Goal: Obtain resource: Download file/media

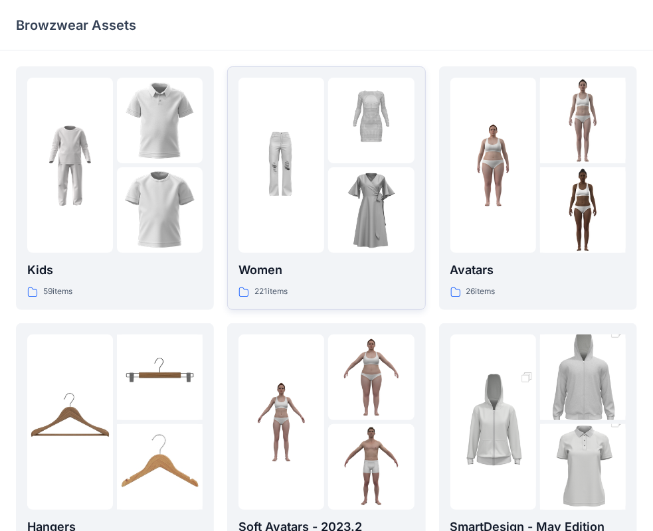
click at [352, 277] on p "Women" at bounding box center [325, 270] width 175 height 19
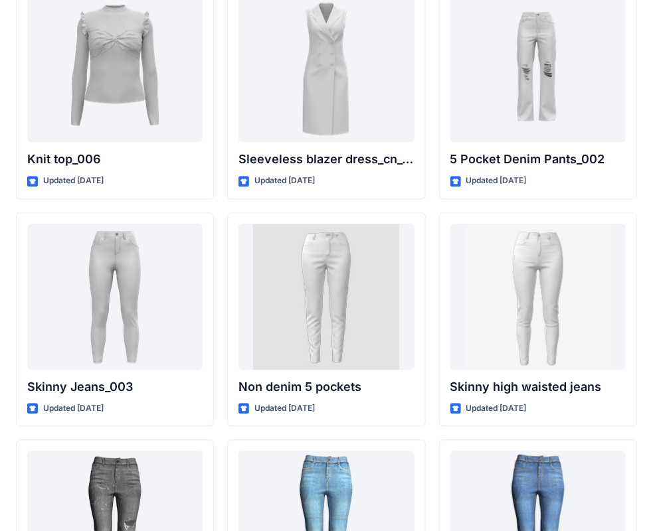
scroll to position [8919, 0]
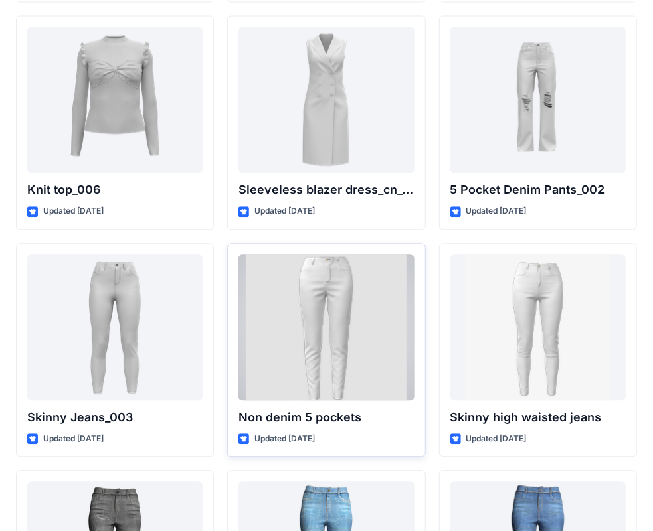
click at [382, 323] on div at bounding box center [325, 327] width 175 height 146
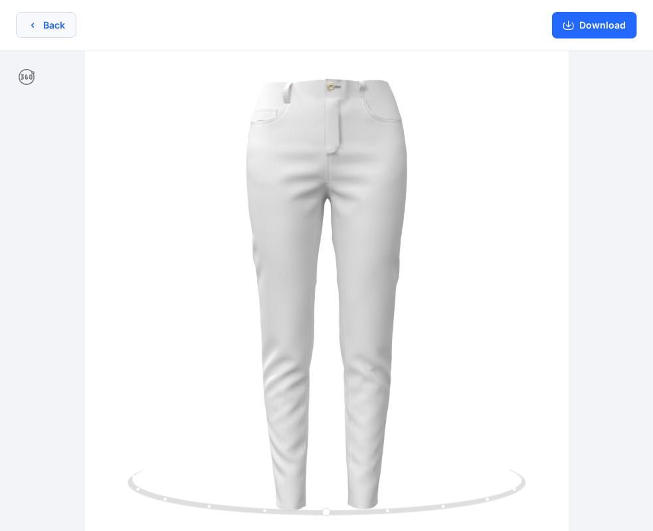
click at [57, 33] on button "Back" at bounding box center [46, 25] width 60 height 26
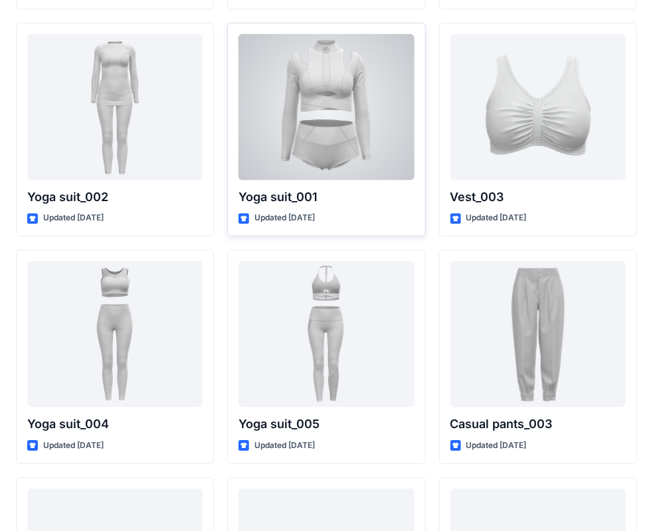
scroll to position [7525, 0]
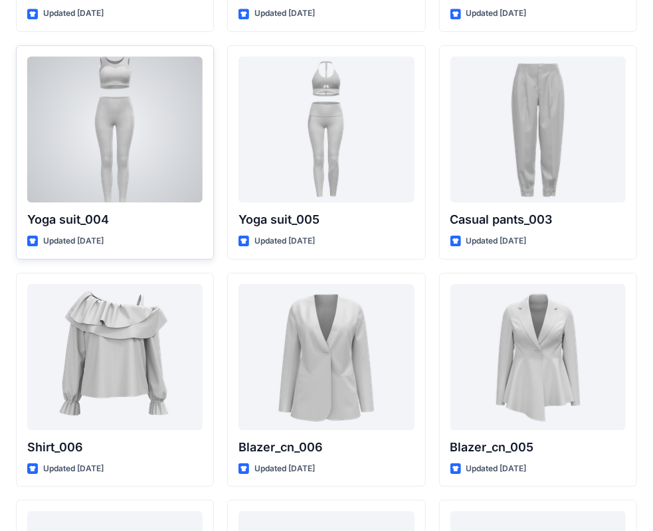
click at [151, 154] on div at bounding box center [114, 129] width 175 height 146
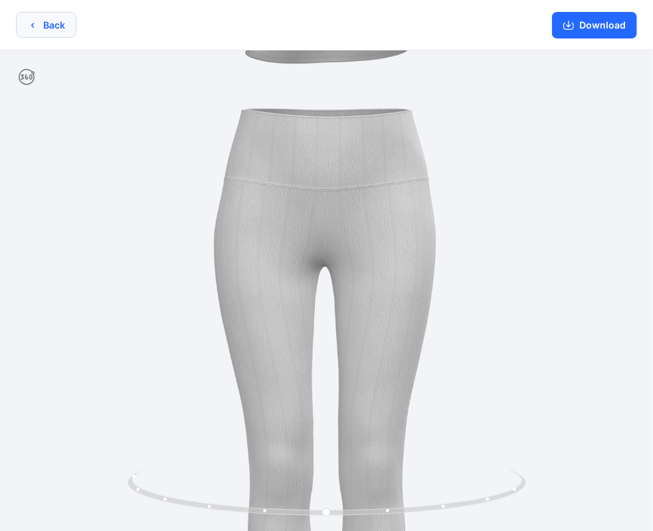
click at [70, 25] on button "Back" at bounding box center [46, 25] width 60 height 26
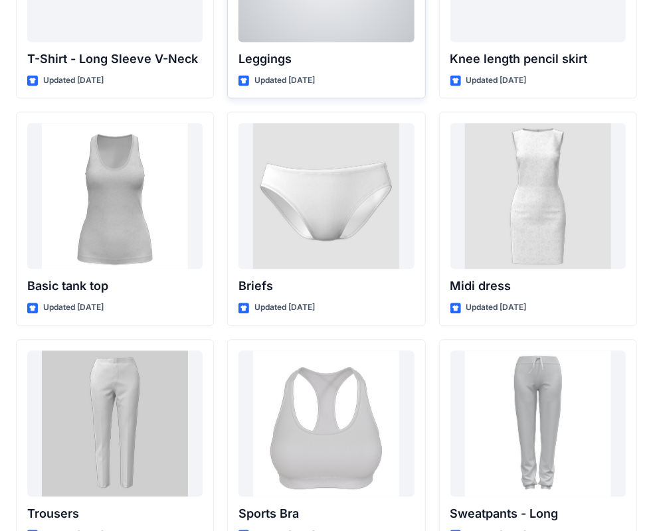
scroll to position [11043, 0]
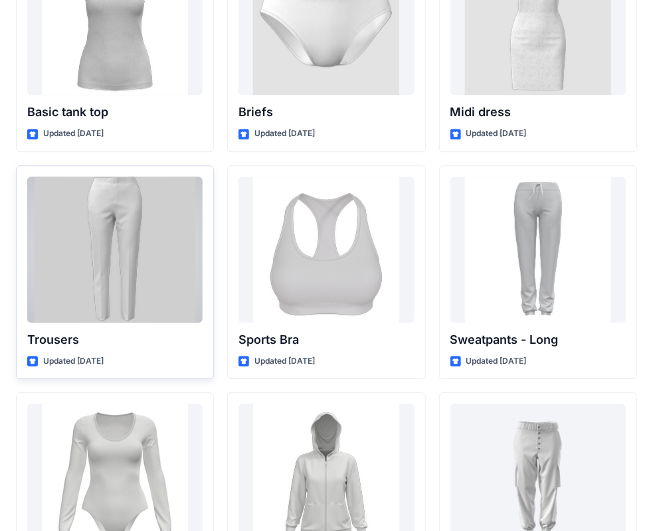
click at [137, 254] on div at bounding box center [114, 250] width 175 height 146
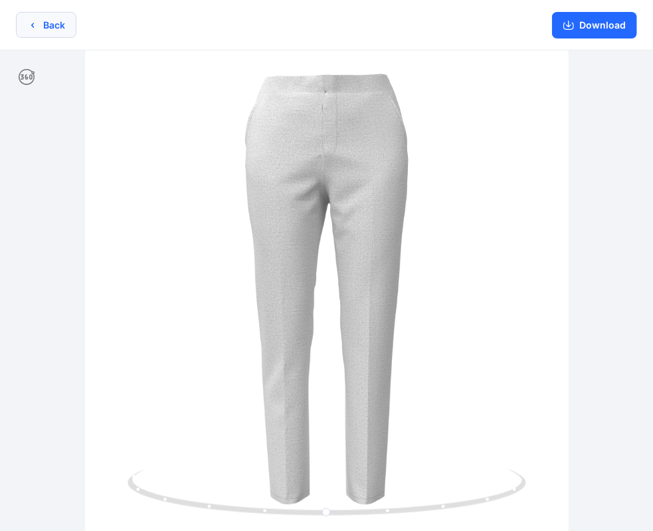
click at [58, 31] on button "Back" at bounding box center [46, 25] width 60 height 26
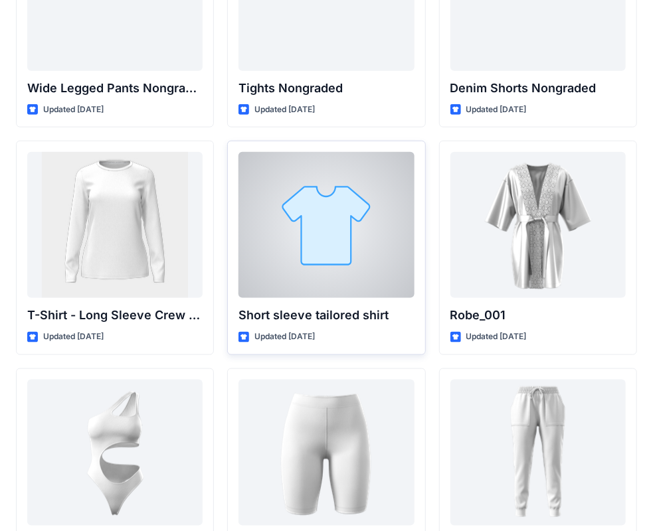
scroll to position [14176, 0]
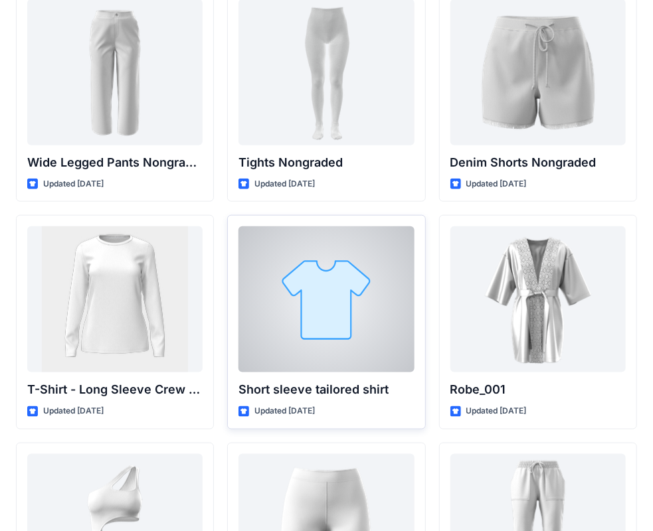
click at [325, 270] on div at bounding box center [325, 299] width 175 height 146
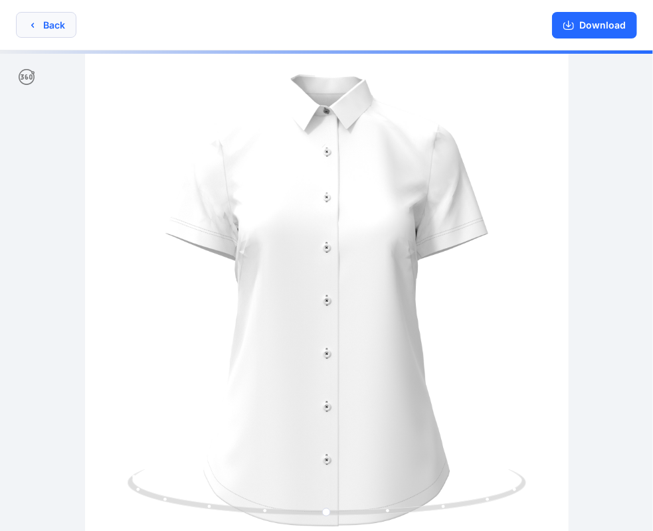
click at [40, 24] on button "Back" at bounding box center [46, 25] width 60 height 26
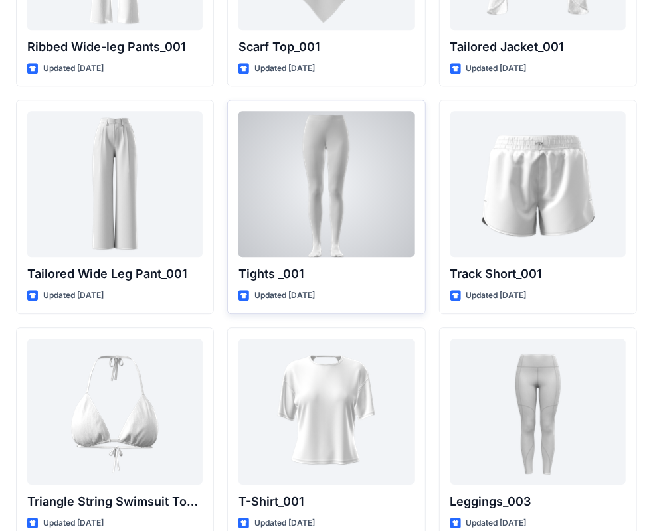
scroll to position [15018, 0]
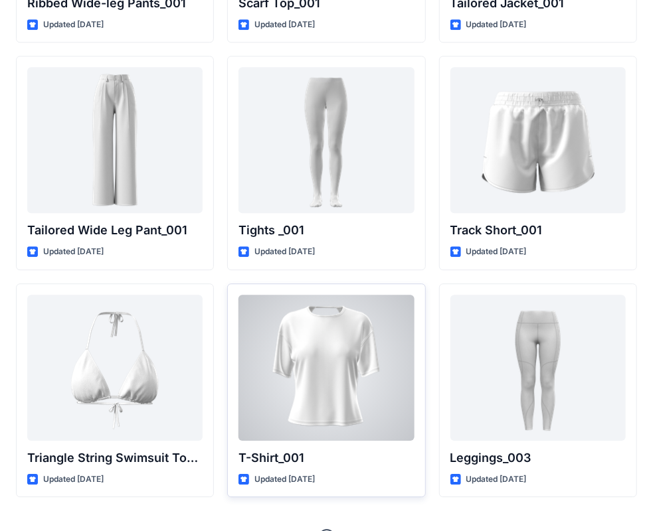
click at [364, 320] on div at bounding box center [325, 368] width 175 height 146
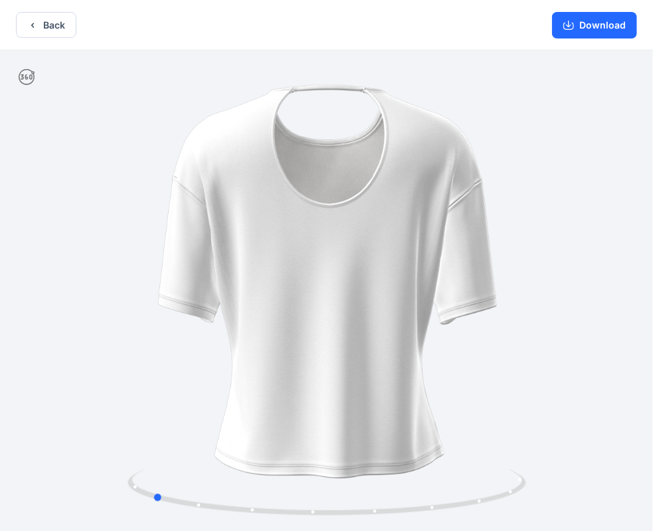
drag, startPoint x: 536, startPoint y: 207, endPoint x: 362, endPoint y: 252, distance: 180.3
click at [362, 252] on div at bounding box center [326, 291] width 653 height 483
click at [32, 29] on icon "button" at bounding box center [32, 25] width 11 height 11
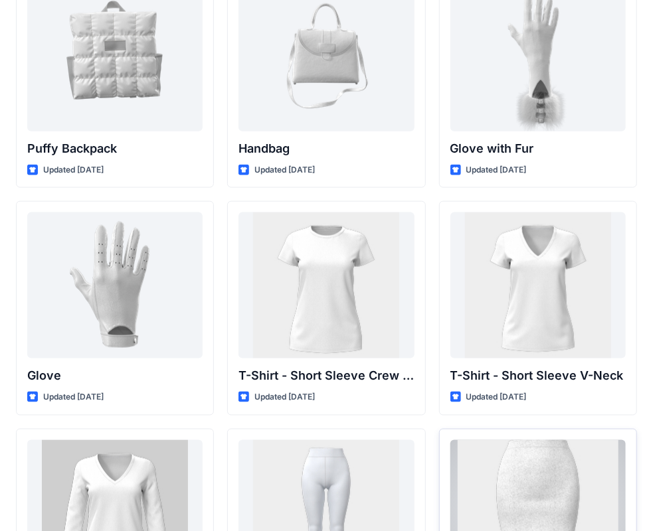
scroll to position [10305, 0]
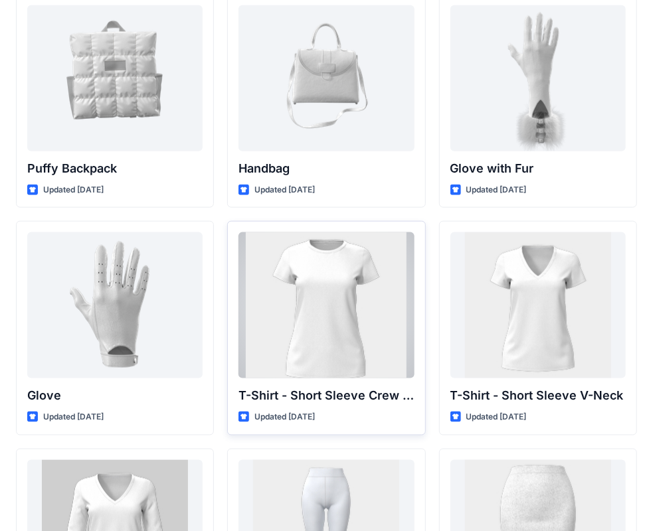
click at [331, 297] on div at bounding box center [325, 305] width 175 height 146
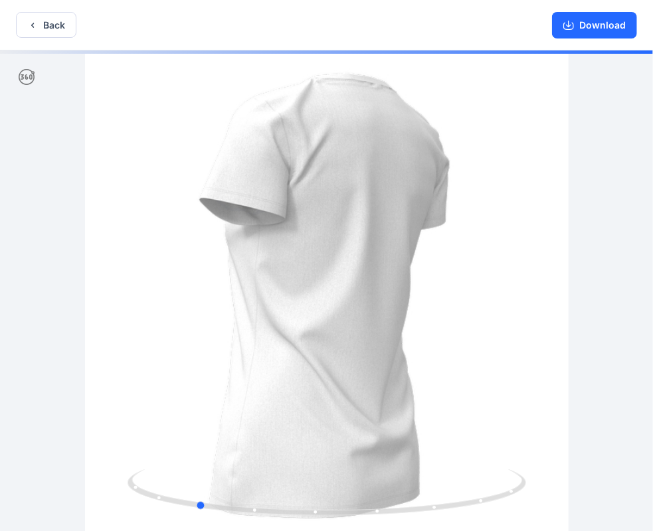
drag, startPoint x: 478, startPoint y: 240, endPoint x: 350, endPoint y: 250, distance: 127.9
click at [350, 250] on div at bounding box center [326, 291] width 653 height 483
click at [583, 21] on button "Download" at bounding box center [594, 25] width 85 height 27
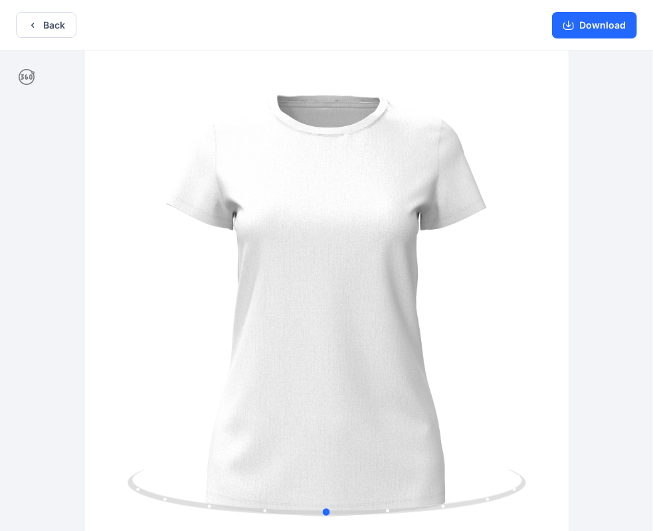
drag, startPoint x: 404, startPoint y: 380, endPoint x: 534, endPoint y: 370, distance: 130.5
click at [534, 370] on div at bounding box center [326, 291] width 653 height 483
